Goal: Transaction & Acquisition: Purchase product/service

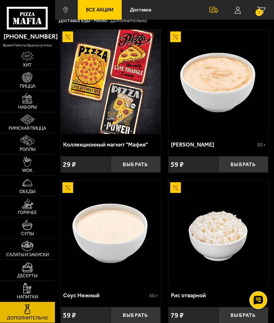
scroll to position [44, 0]
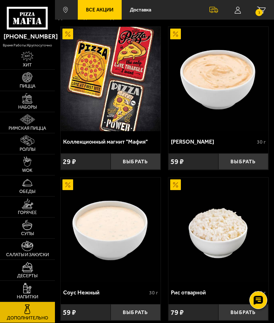
click at [257, 9] on small "3" at bounding box center [259, 12] width 7 height 7
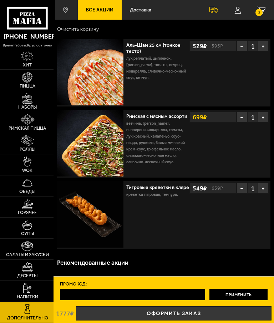
click at [171, 317] on link "Оформить заказ" at bounding box center [174, 313] width 196 height 14
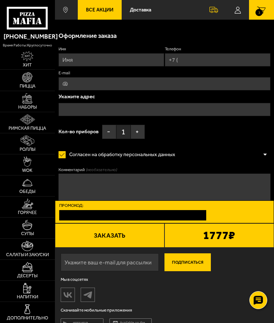
click at [80, 58] on input "Имя" at bounding box center [112, 59] width 106 height 13
type input "[PERSON_NAME]"
click at [186, 60] on input "Телефон" at bounding box center [218, 59] width 106 height 13
type input "[PHONE_NUMBER]"
type input "[EMAIL_ADDRESS][DOMAIN_NAME]"
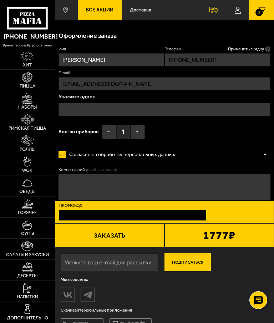
click at [85, 80] on input "[EMAIL_ADDRESS][DOMAIN_NAME]" at bounding box center [165, 83] width 212 height 13
click at [190, 58] on input "[PHONE_NUMBER]" at bounding box center [218, 59] width 106 height 13
click at [107, 84] on input "[EMAIL_ADDRESS][DOMAIN_NAME]" at bounding box center [165, 83] width 212 height 13
click at [80, 108] on input "text" at bounding box center [165, 109] width 212 height 13
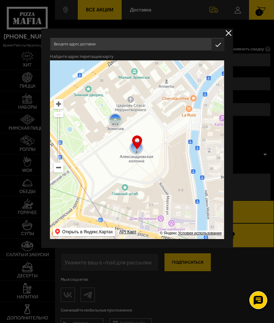
click at [89, 45] on input "text" at bounding box center [131, 43] width 162 height 13
click at [80, 48] on input "[PERSON_NAME]" at bounding box center [131, 43] width 162 height 13
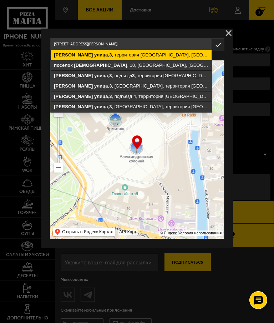
type input "[STREET_ADDRESS][PERSON_NAME]"
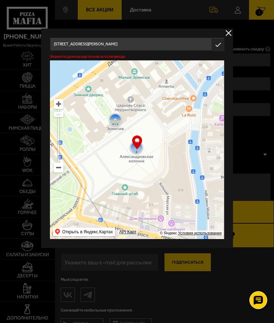
type input "[STREET_ADDRESS][PERSON_NAME]"
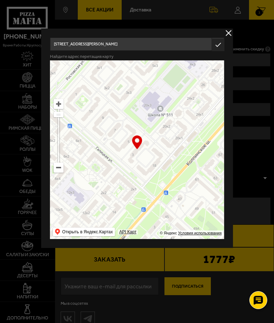
click at [213, 44] on icon "button" at bounding box center [218, 45] width 12 height 12
click at [219, 45] on icon "button" at bounding box center [218, 45] width 12 height 12
click at [222, 46] on icon "button" at bounding box center [218, 45] width 12 height 12
click at [218, 46] on icon "button" at bounding box center [218, 45] width 12 height 12
click at [229, 29] on button "delivery type" at bounding box center [228, 33] width 9 height 9
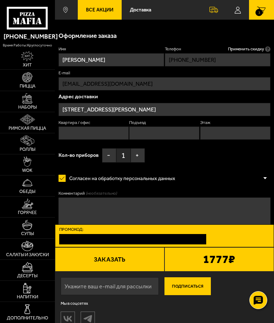
click at [77, 129] on input "Квартира / офис" at bounding box center [94, 132] width 70 height 13
type input "9"
click at [261, 6] on icon "3" at bounding box center [261, 9] width 9 height 7
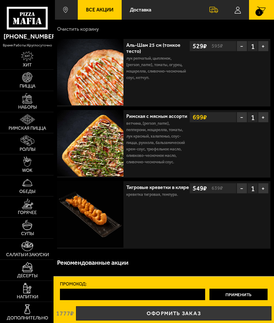
click at [24, 292] on img at bounding box center [27, 288] width 8 height 10
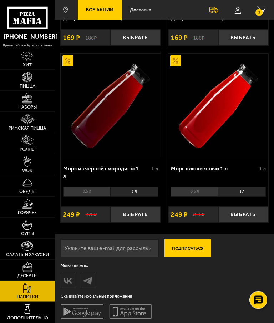
scroll to position [344, 0]
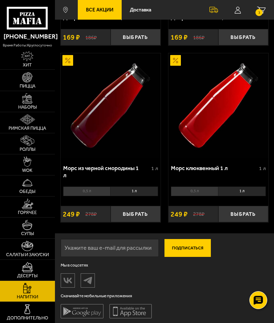
click at [25, 250] on img at bounding box center [27, 246] width 12 height 10
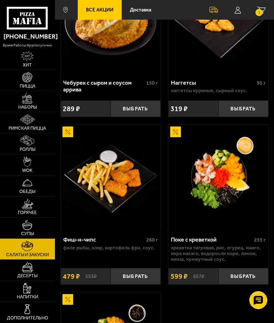
scroll to position [1006, 0]
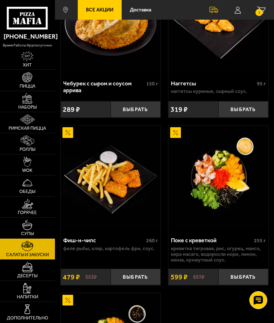
click at [28, 313] on img at bounding box center [27, 309] width 10 height 10
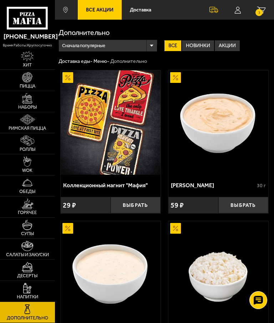
click at [25, 246] on img at bounding box center [27, 246] width 12 height 10
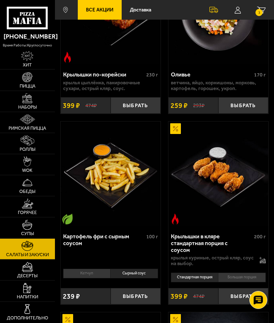
scroll to position [304, 0]
click at [128, 288] on button "Выбрать" at bounding box center [136, 296] width 50 height 16
click at [261, 11] on small "4" at bounding box center [259, 12] width 7 height 7
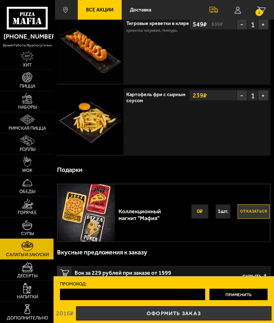
scroll to position [165, 0]
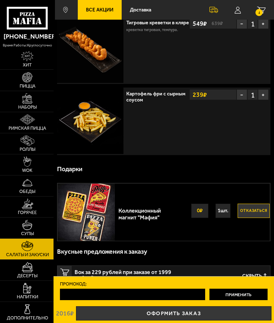
click at [162, 317] on link "Оформить заказ" at bounding box center [174, 313] width 196 height 14
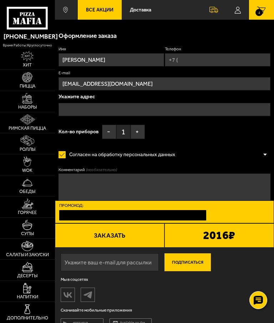
click at [188, 59] on input "Телефон" at bounding box center [218, 59] width 106 height 13
click at [190, 59] on input "Телефон" at bounding box center [218, 59] width 106 height 13
type input "[PHONE_NUMBER]"
click at [97, 104] on input "text" at bounding box center [165, 109] width 212 height 13
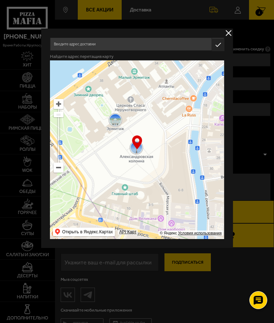
click at [94, 40] on input "text" at bounding box center [131, 43] width 162 height 13
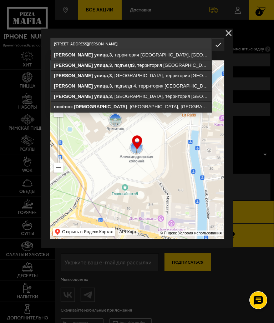
type input "[STREET_ADDRESS][PERSON_NAME]"
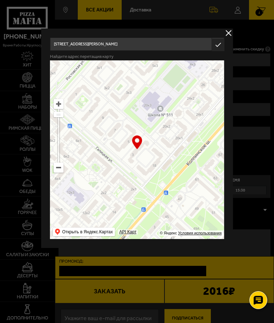
click at [221, 44] on icon "button" at bounding box center [218, 45] width 12 height 12
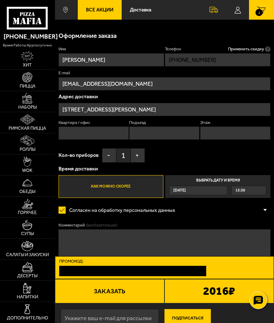
click at [80, 132] on input "Квартира / офис" at bounding box center [94, 132] width 70 height 13
type input "9"
click at [153, 130] on input "Подъезд" at bounding box center [164, 132] width 70 height 13
type input "1"
click at [216, 130] on input "Этаж" at bounding box center [235, 132] width 70 height 13
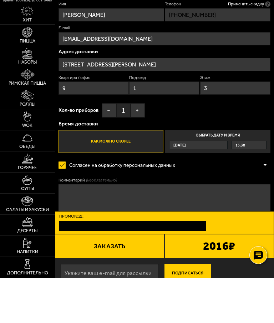
type input "3"
click at [245, 186] on div "15:30" at bounding box center [249, 190] width 35 height 8
click at [0, 0] on input "Выбрать дату и время [DATE] 15:30" at bounding box center [0, 0] width 0 height 0
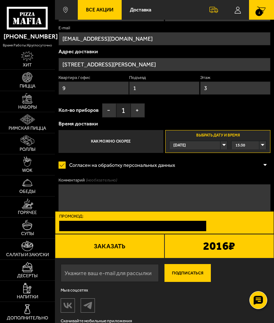
click at [247, 144] on div "15:30" at bounding box center [249, 145] width 35 height 8
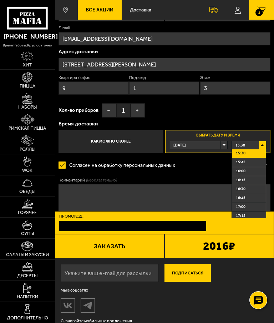
click at [245, 154] on span "15:30" at bounding box center [241, 153] width 10 height 7
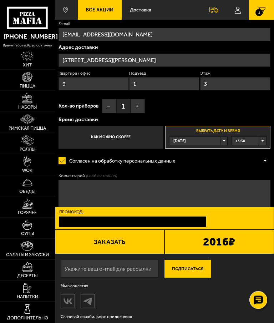
scroll to position [70, 0]
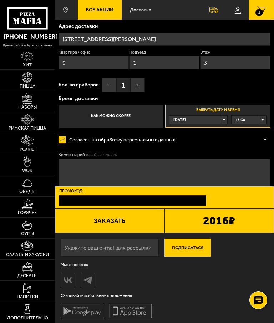
click at [109, 216] on button "Заказать" at bounding box center [110, 221] width 110 height 24
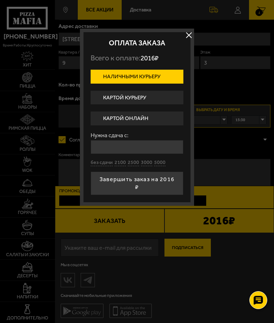
scroll to position [0, 0]
click at [137, 96] on label "Картой курьеру" at bounding box center [137, 98] width 93 height 14
click at [0, 0] on input "Картой курьеру" at bounding box center [0, 0] width 0 height 0
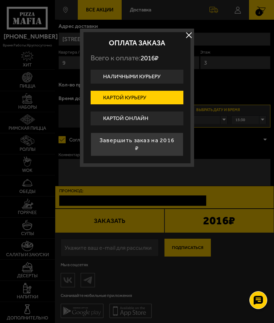
click at [134, 141] on button "Завершить заказ на 2016 ₽" at bounding box center [137, 144] width 93 height 24
